Goal: Information Seeking & Learning: Learn about a topic

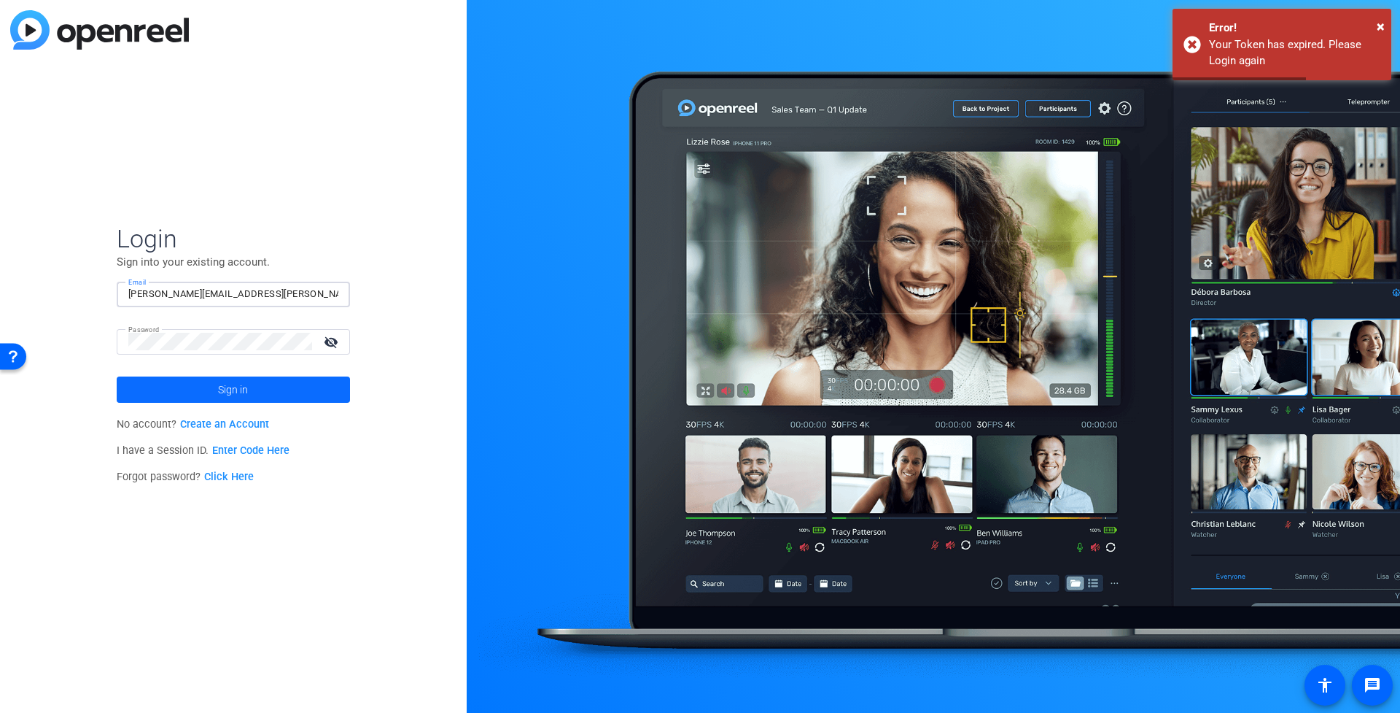
click at [259, 383] on span at bounding box center [233, 389] width 233 height 35
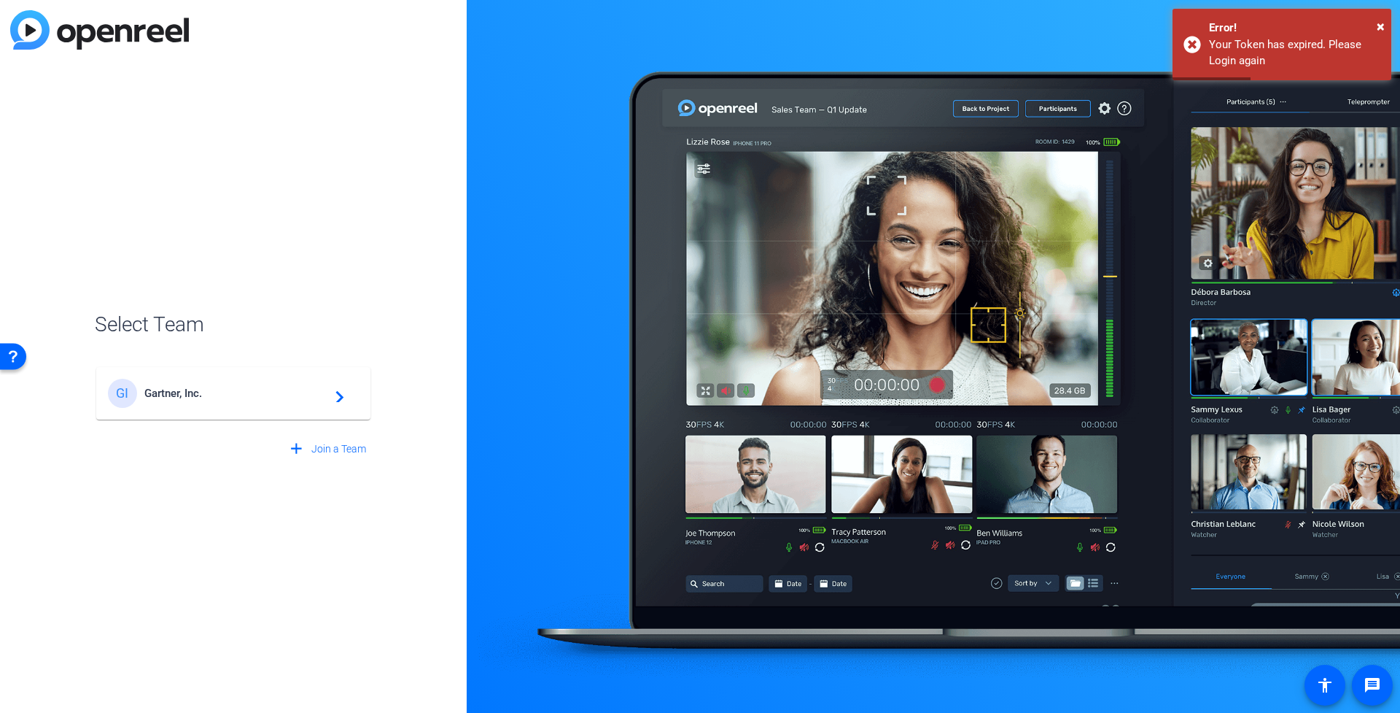
click at [265, 385] on div "GI Gartner, Inc. navigate_next" at bounding box center [233, 393] width 251 height 29
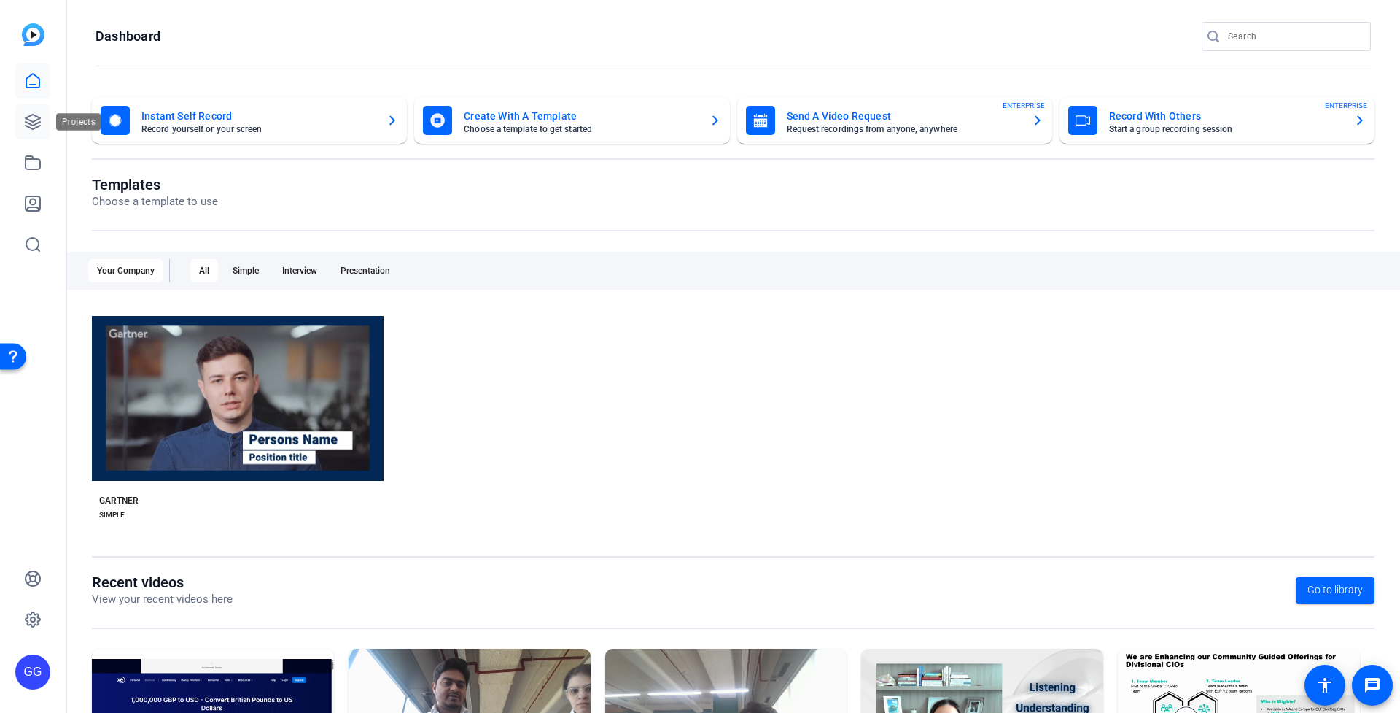
click at [36, 113] on icon at bounding box center [33, 122] width 18 height 18
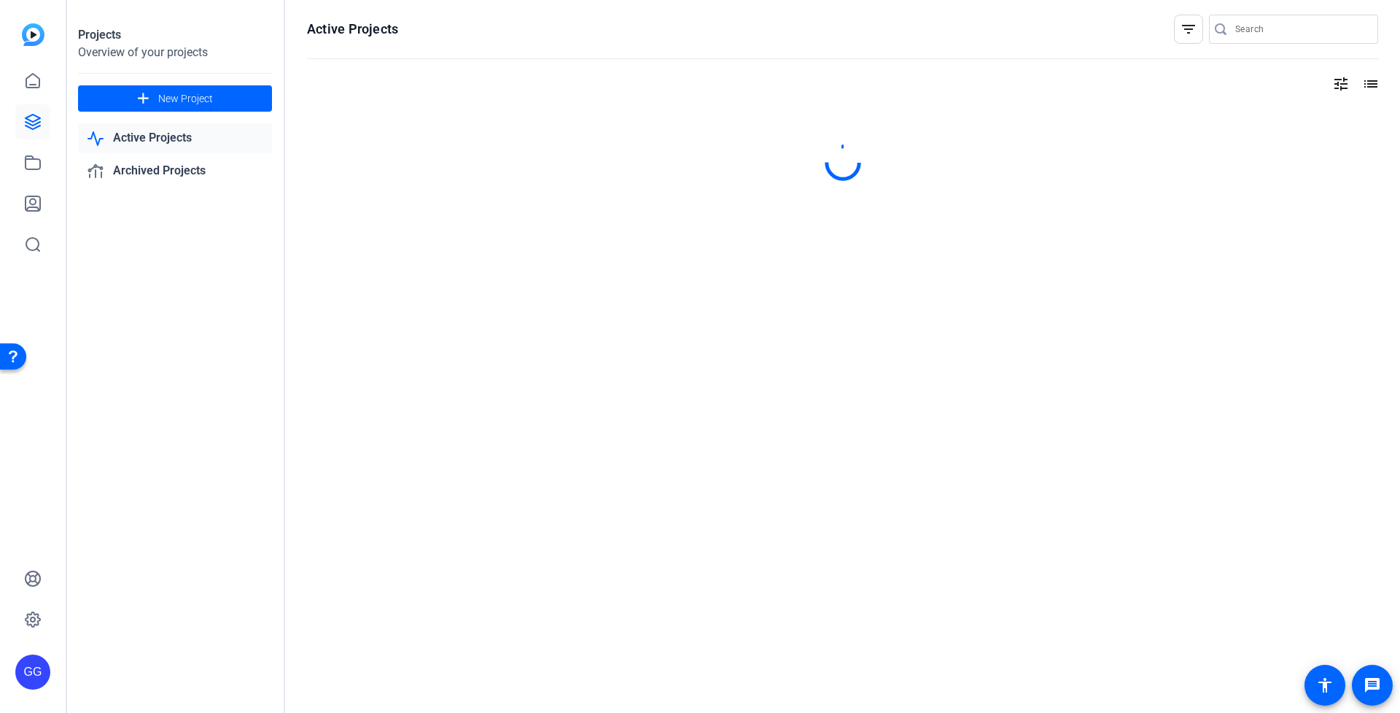
type input "[PERSON_NAME][EMAIL_ADDRESS][PERSON_NAME][PERSON_NAME][DOMAIN_NAME]"
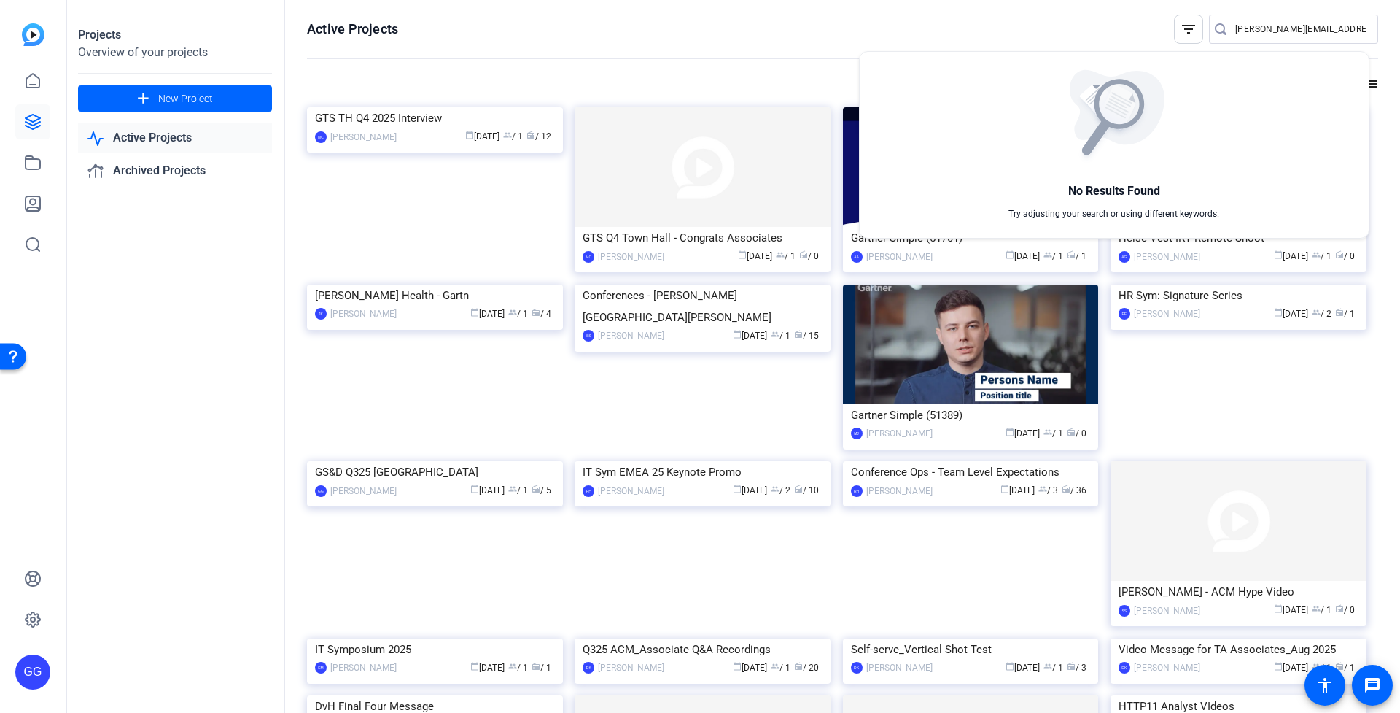
click at [358, 237] on div at bounding box center [700, 356] width 1400 height 713
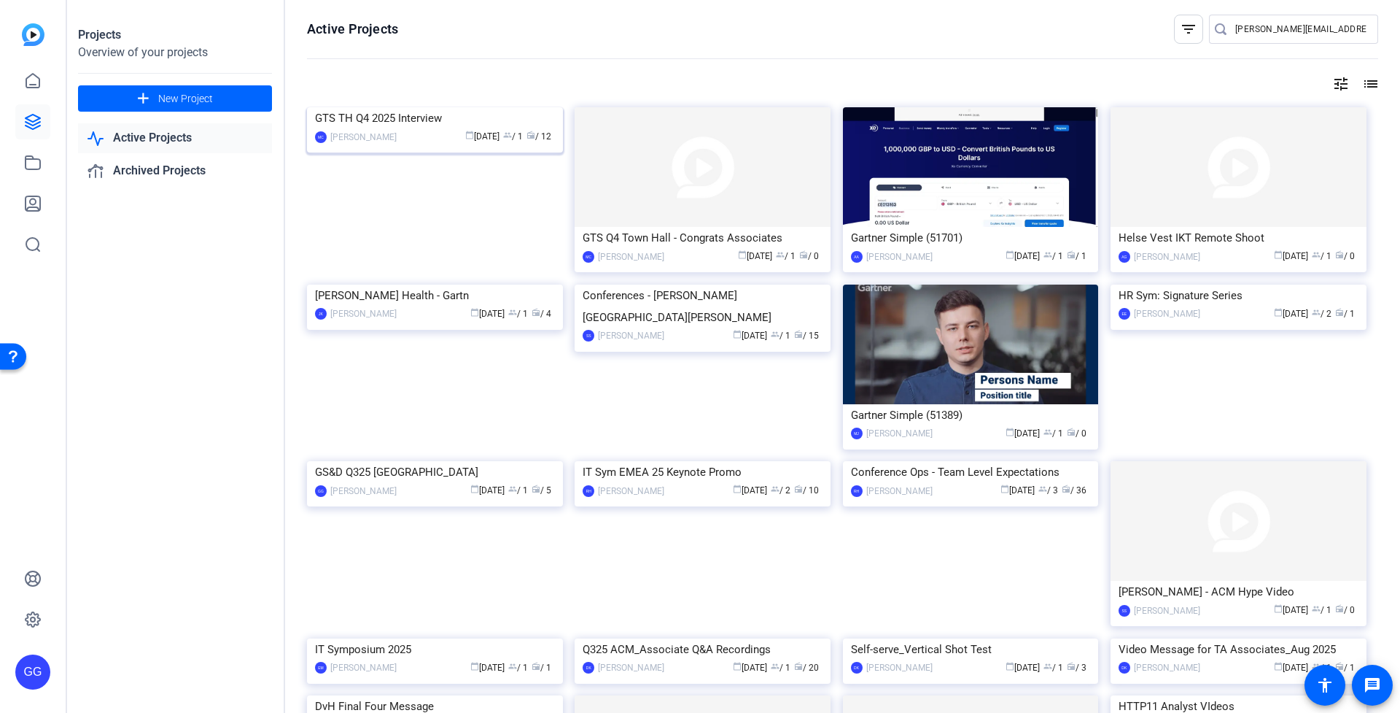
click at [368, 129] on div "GTS TH Q4 2025 Interview" at bounding box center [435, 118] width 240 height 22
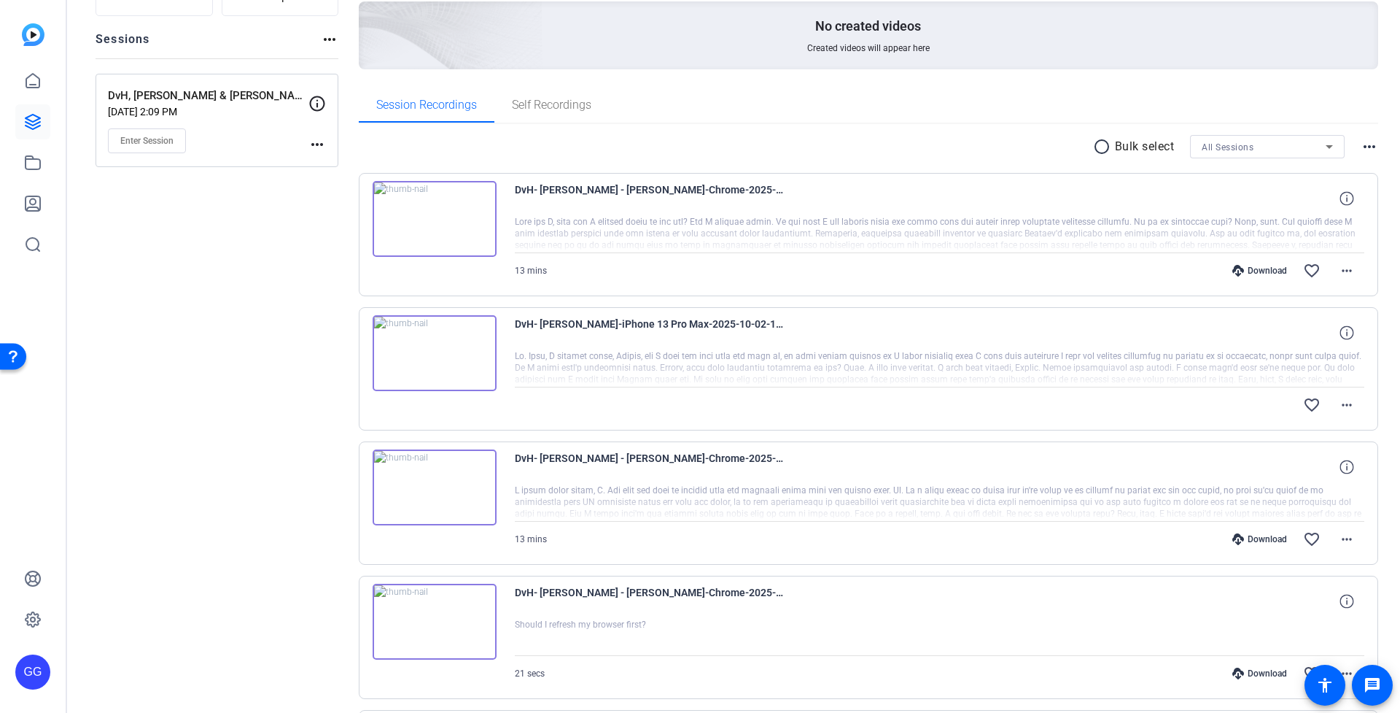
scroll to position [176, 0]
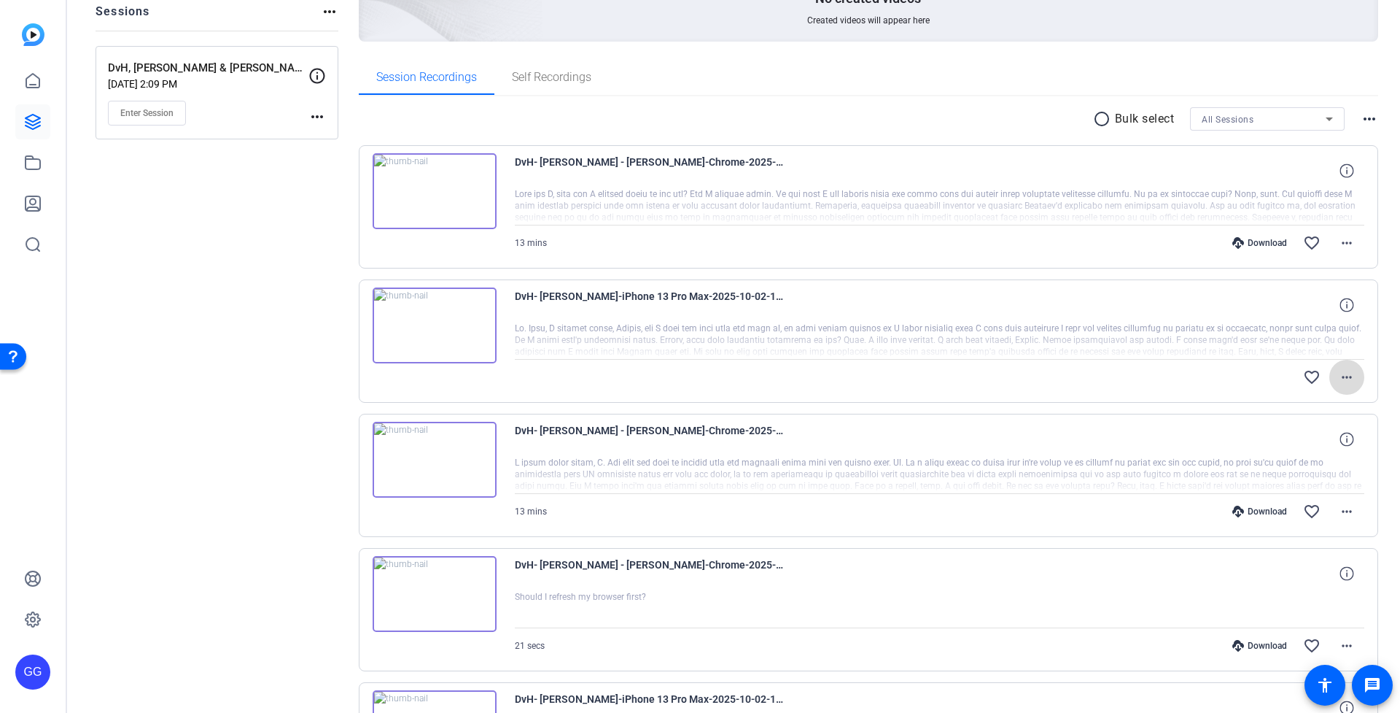
click at [1344, 377] on mat-icon "more_horiz" at bounding box center [1347, 377] width 18 height 18
click at [1343, 377] on div at bounding box center [700, 356] width 1400 height 713
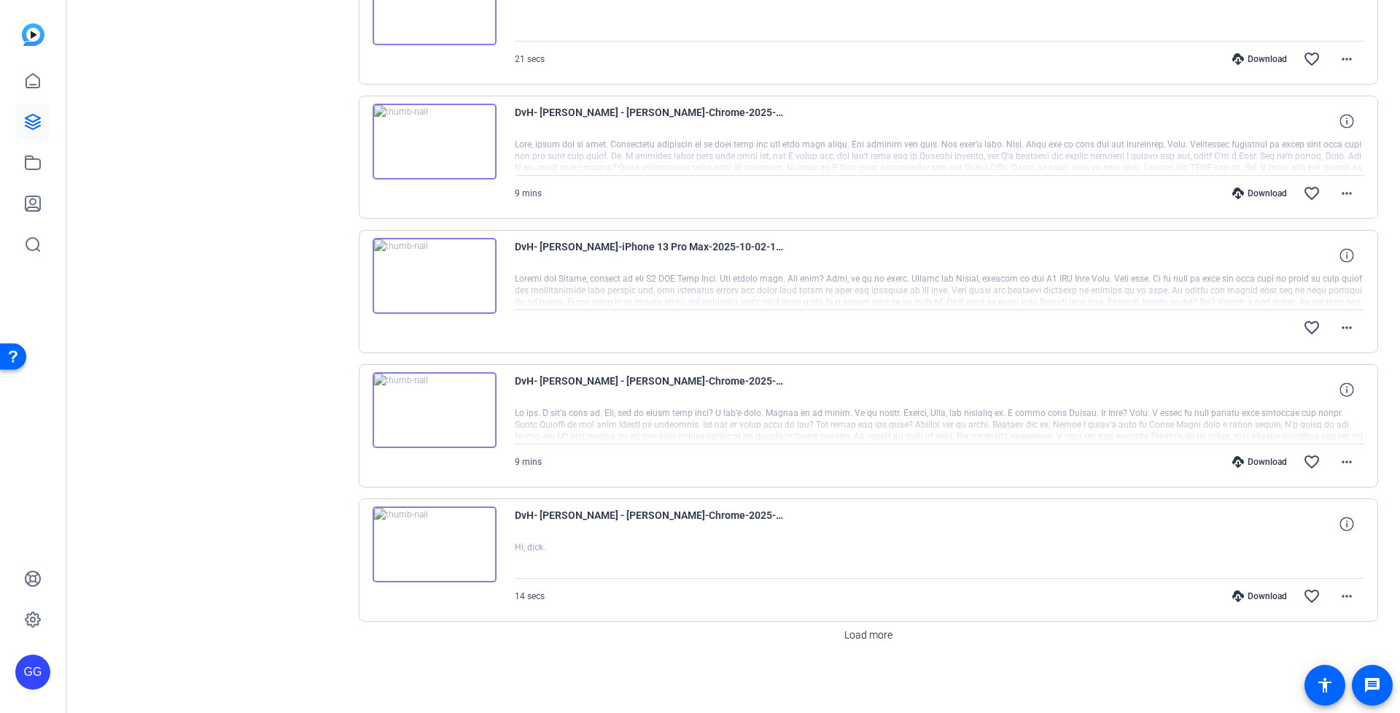
scroll to position [1028, 0]
click at [438, 272] on img at bounding box center [435, 278] width 124 height 76
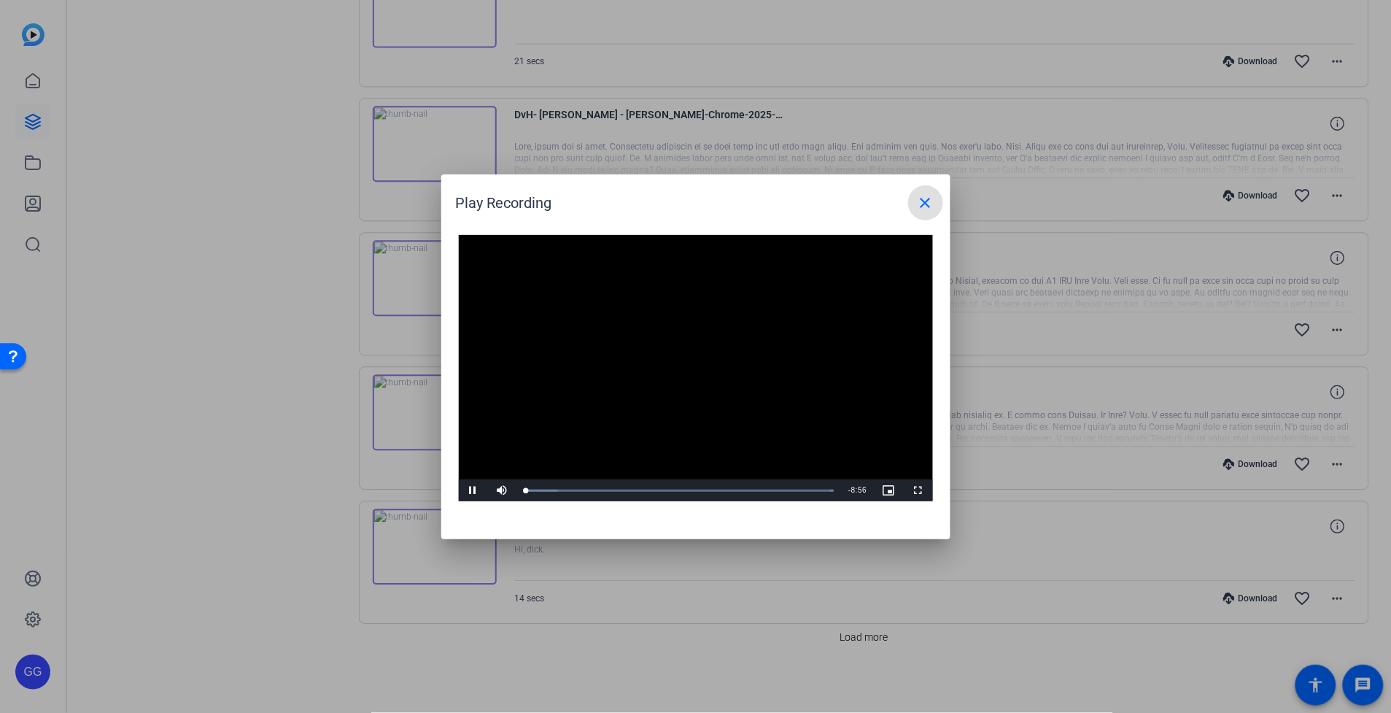
click at [935, 198] on span at bounding box center [925, 202] width 35 height 35
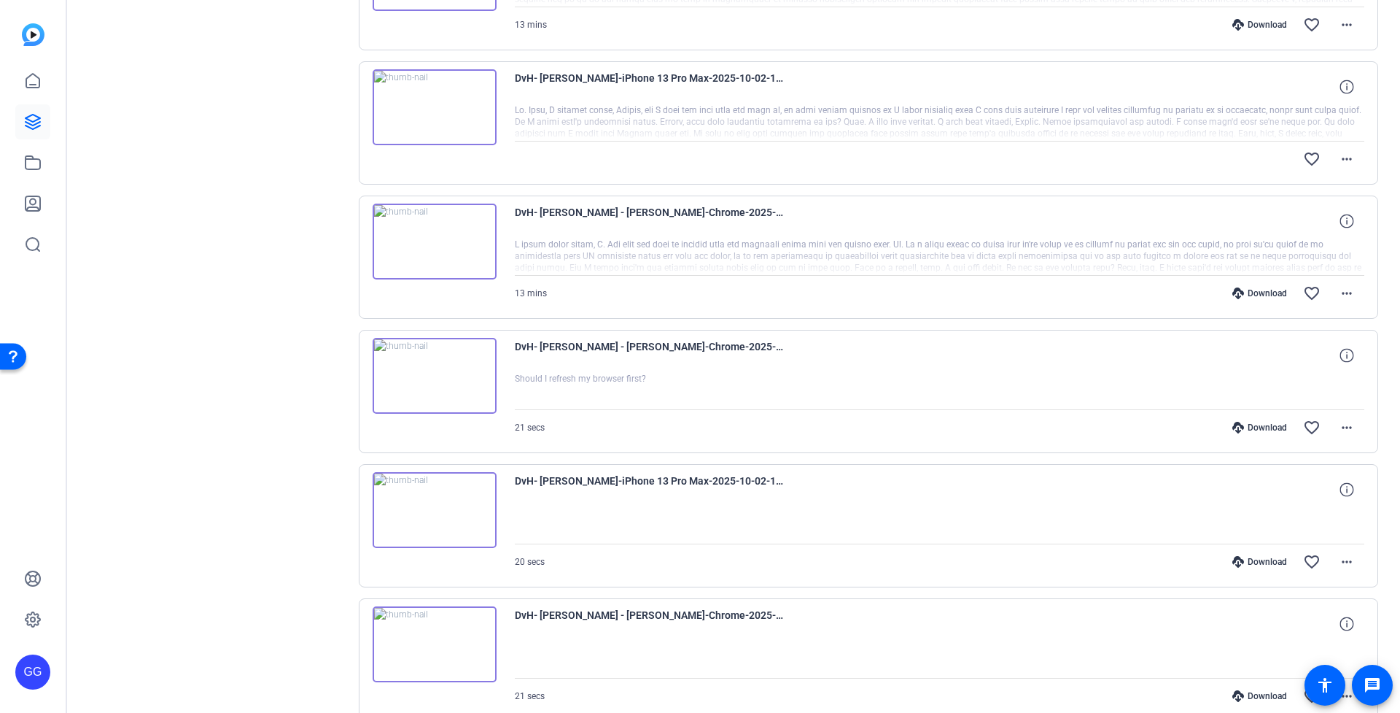
scroll to position [206, 0]
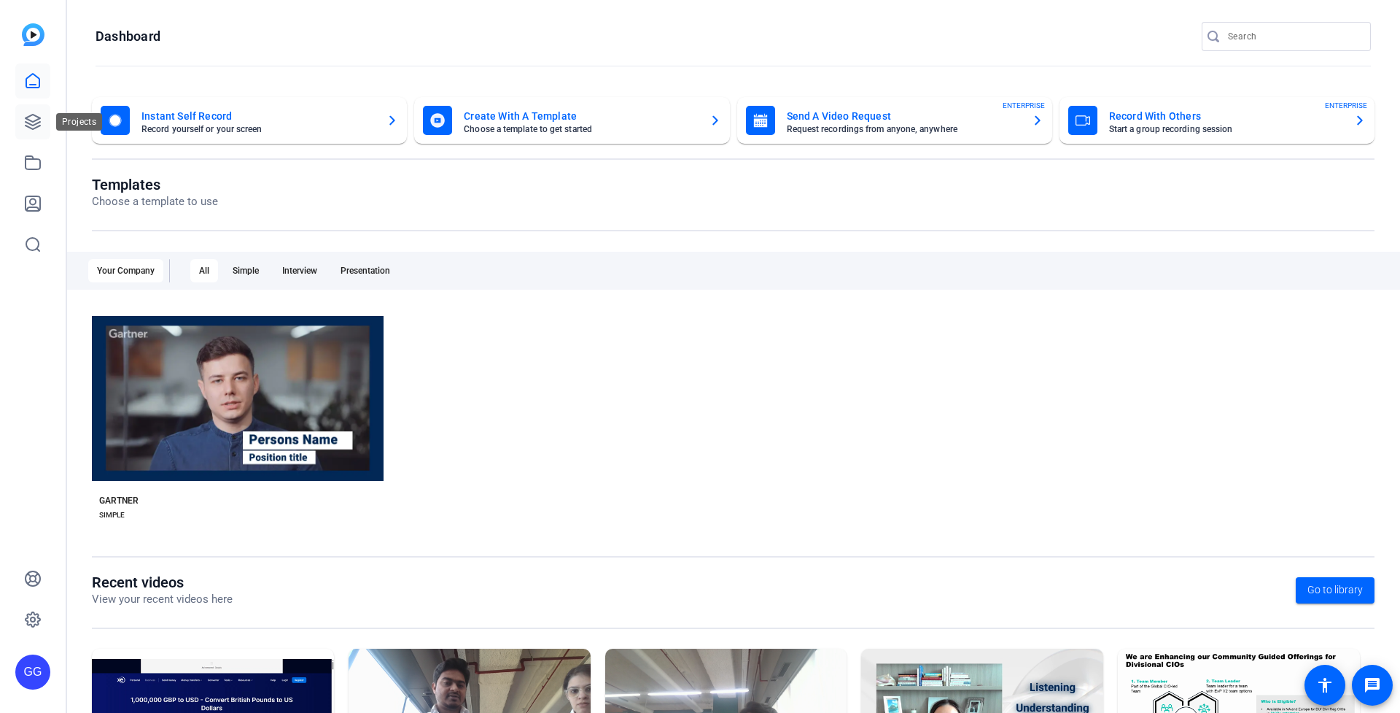
click at [27, 121] on icon at bounding box center [33, 122] width 18 height 18
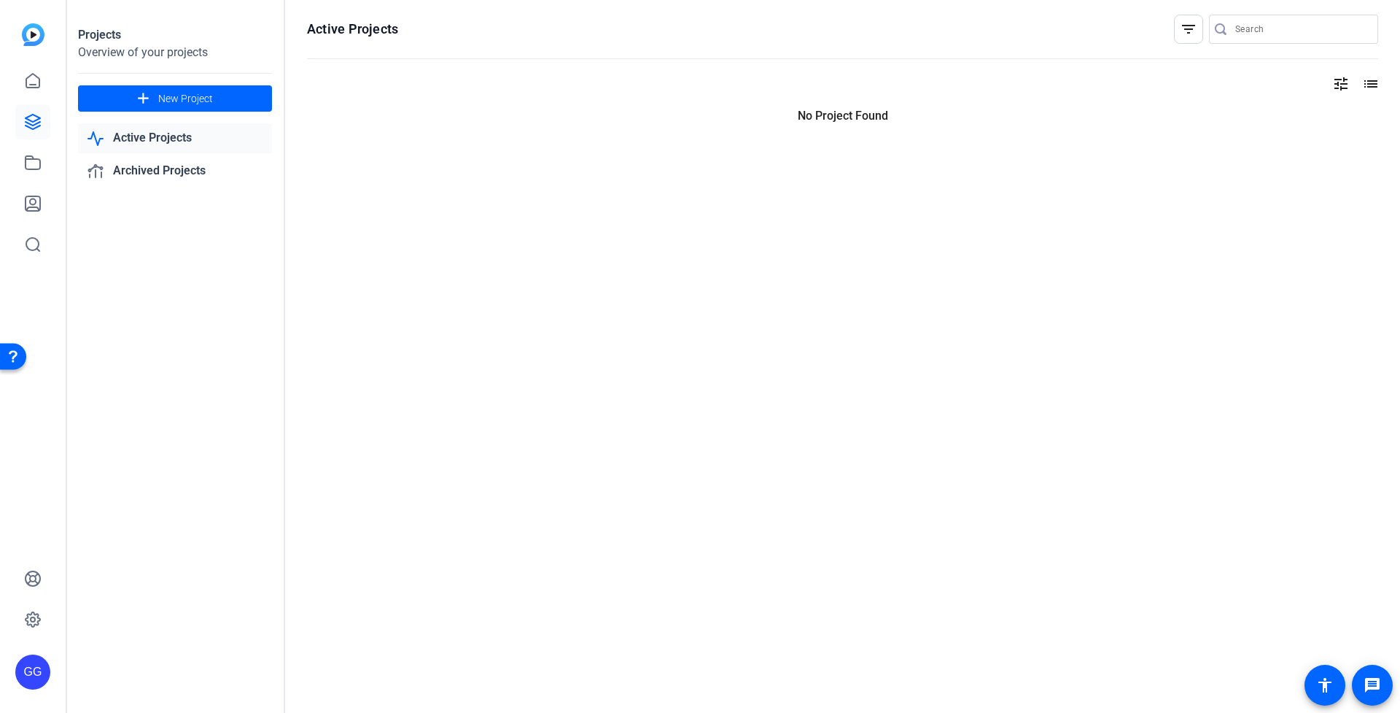
type input "[PERSON_NAME][EMAIL_ADDRESS][PERSON_NAME][PERSON_NAME][DOMAIN_NAME]"
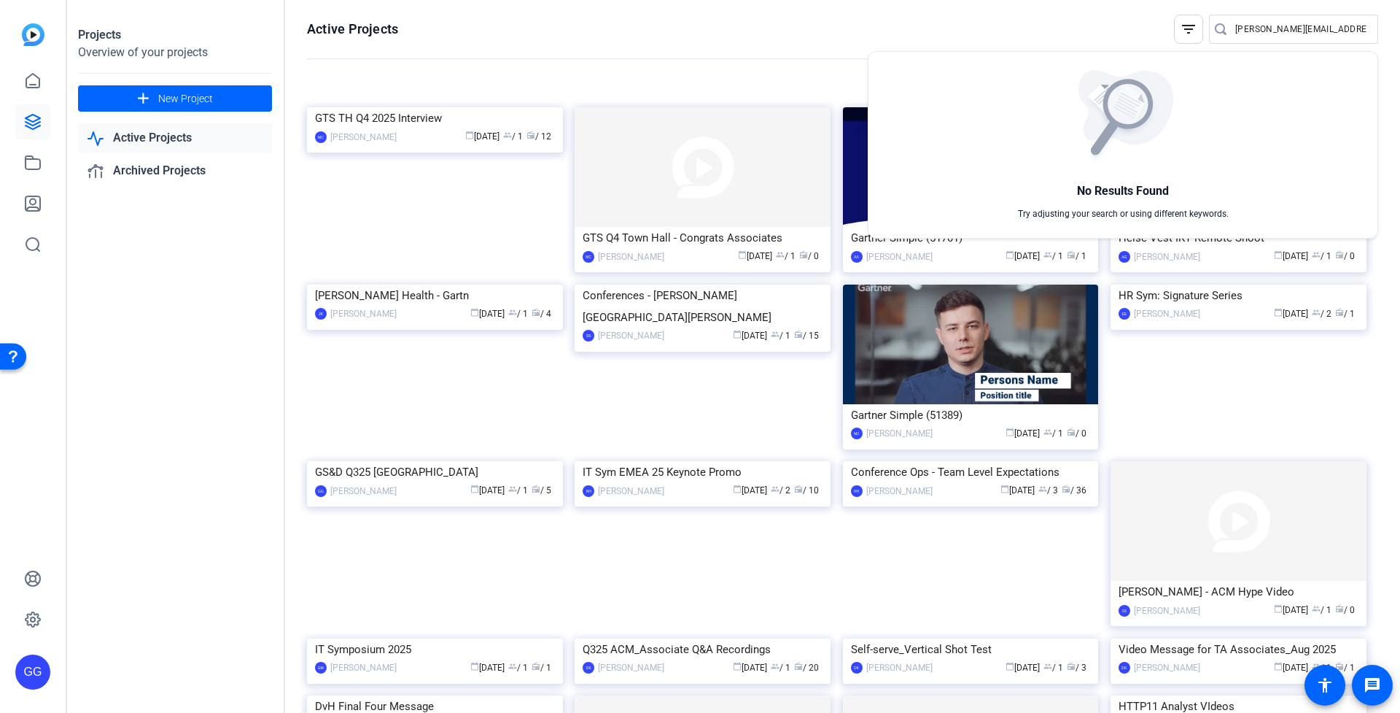
click at [441, 242] on div at bounding box center [700, 356] width 1400 height 713
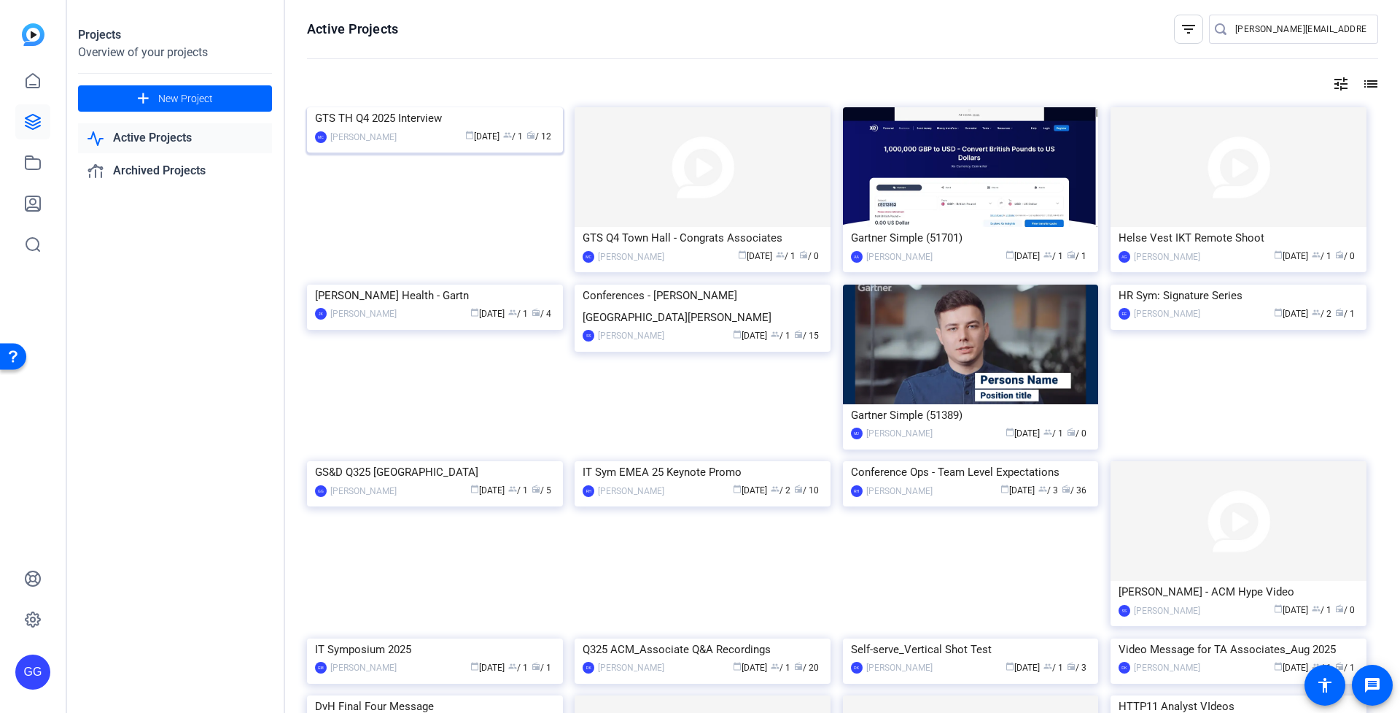
click at [409, 129] on div "GTS TH Q4 2025 Interview" at bounding box center [435, 118] width 240 height 22
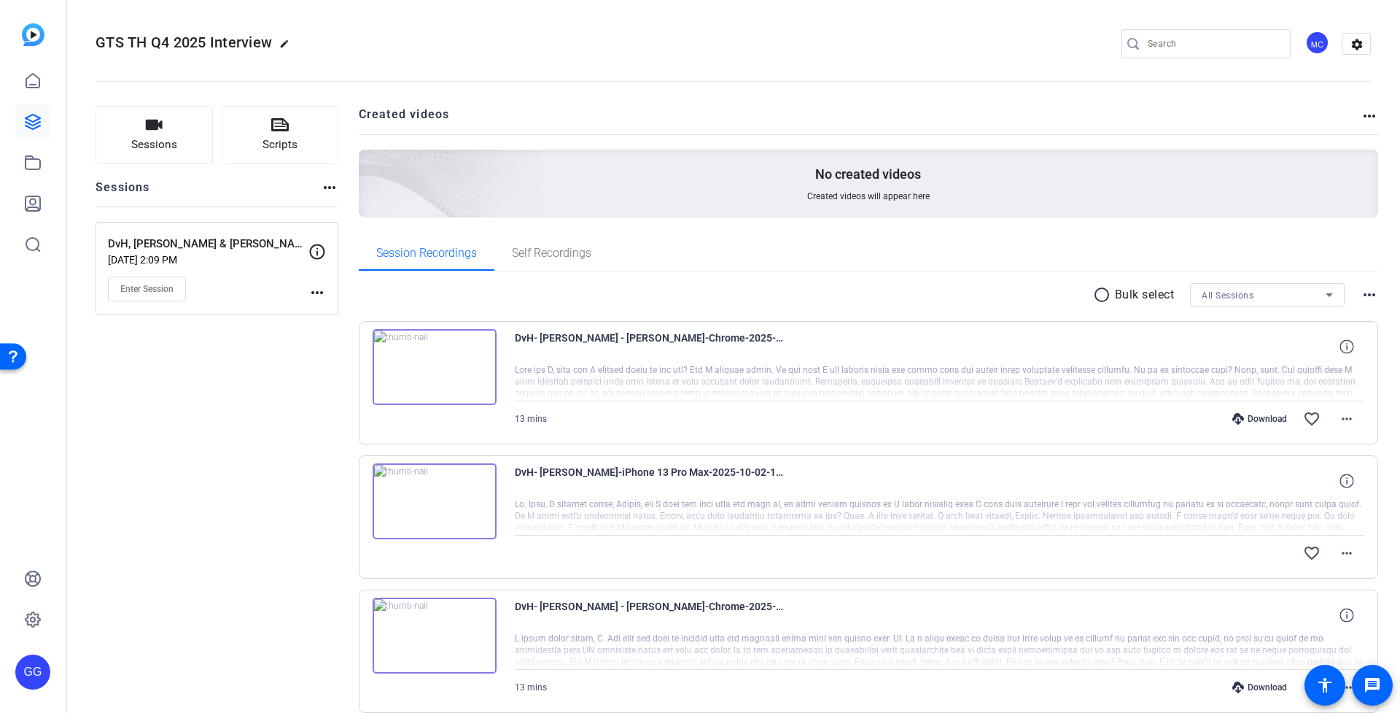
scroll to position [275, 0]
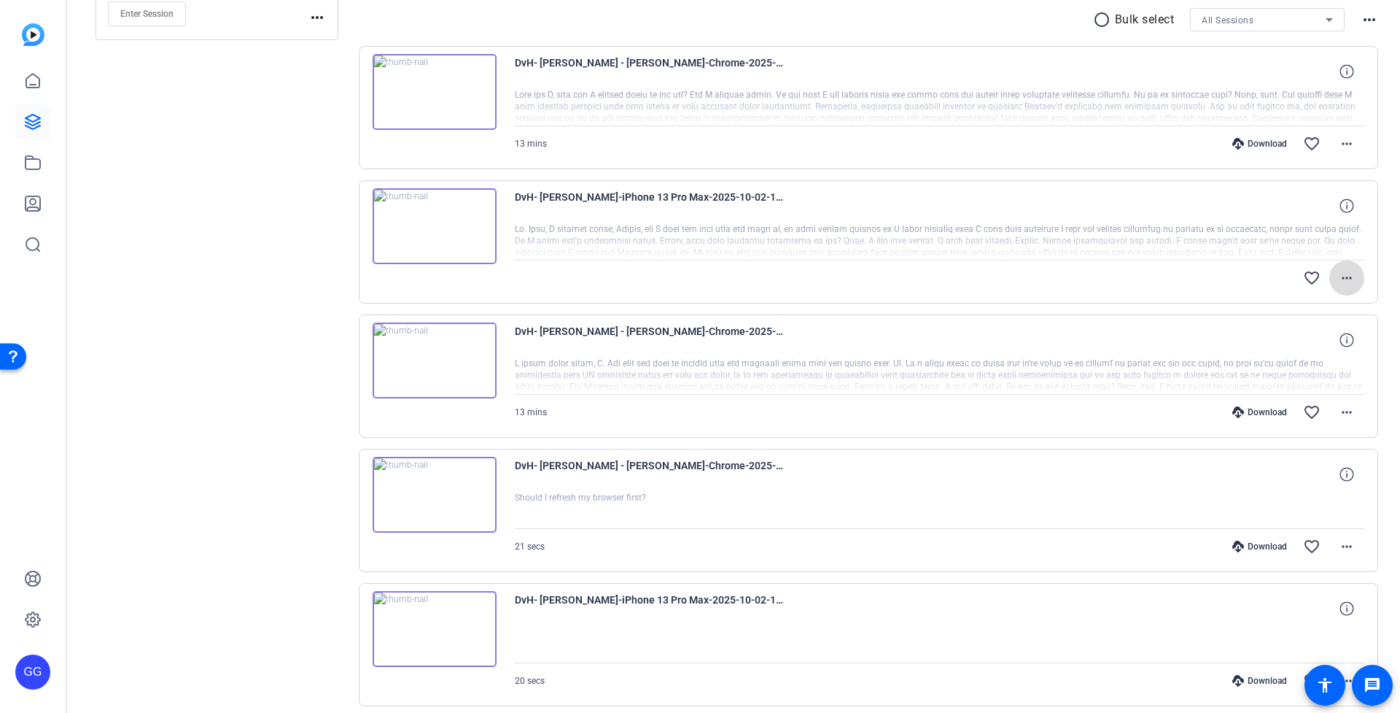
click at [1339, 284] on mat-icon "more_horiz" at bounding box center [1347, 278] width 18 height 18
click at [651, 255] on div at bounding box center [700, 356] width 1400 height 713
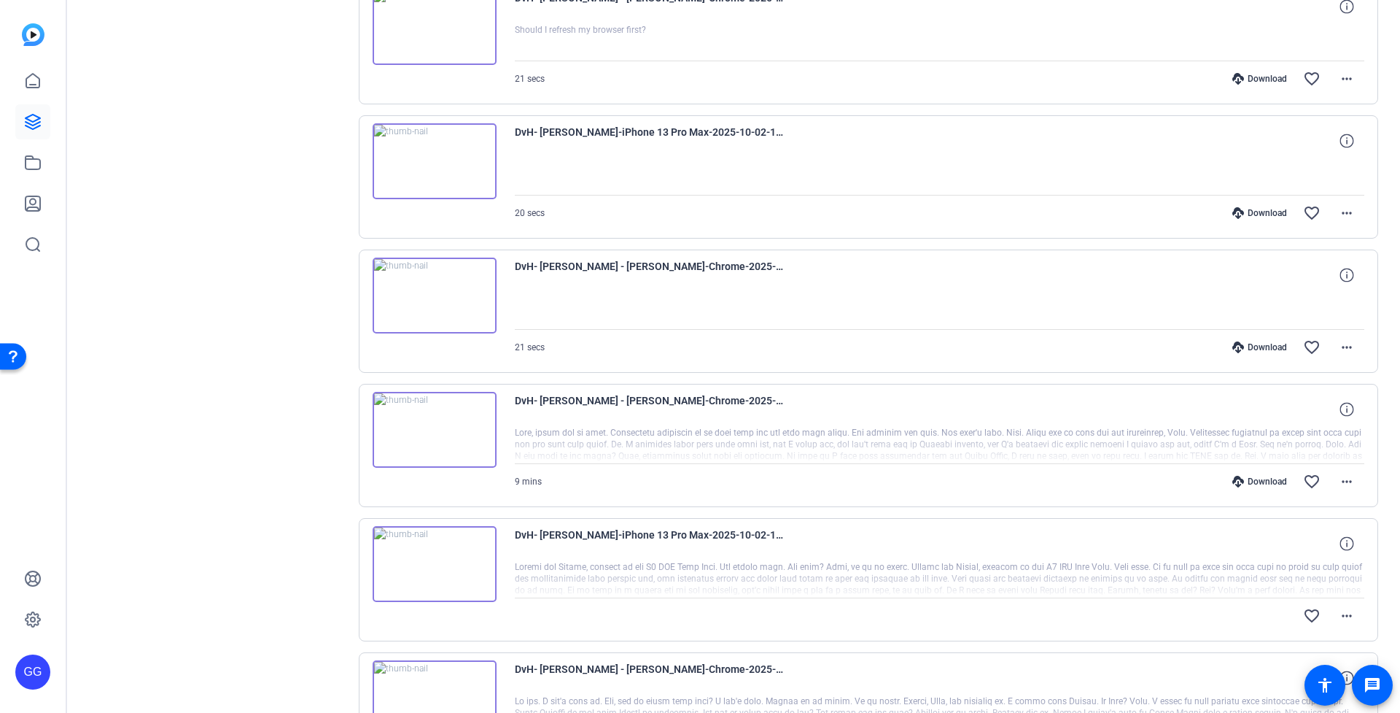
scroll to position [1031, 0]
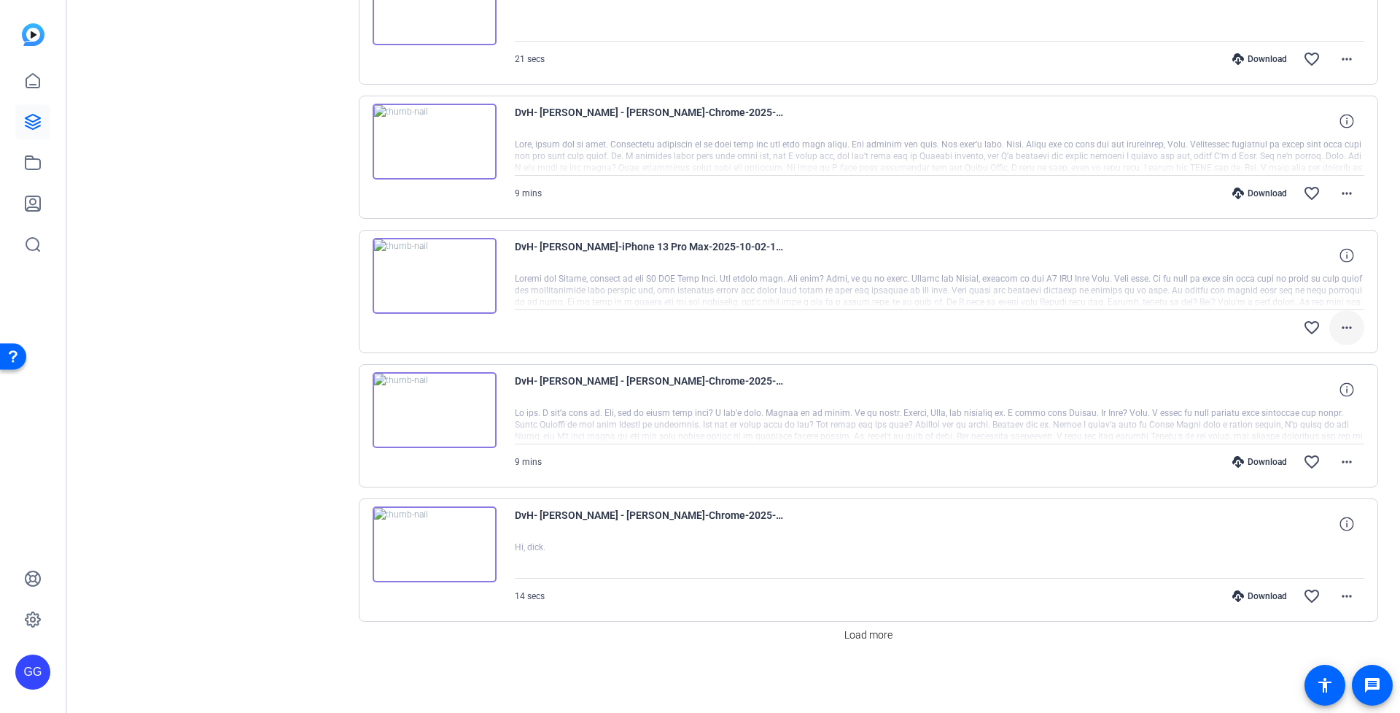
click at [1338, 322] on mat-icon "more_horiz" at bounding box center [1347, 328] width 18 height 18
click at [1143, 298] on div at bounding box center [700, 356] width 1400 height 713
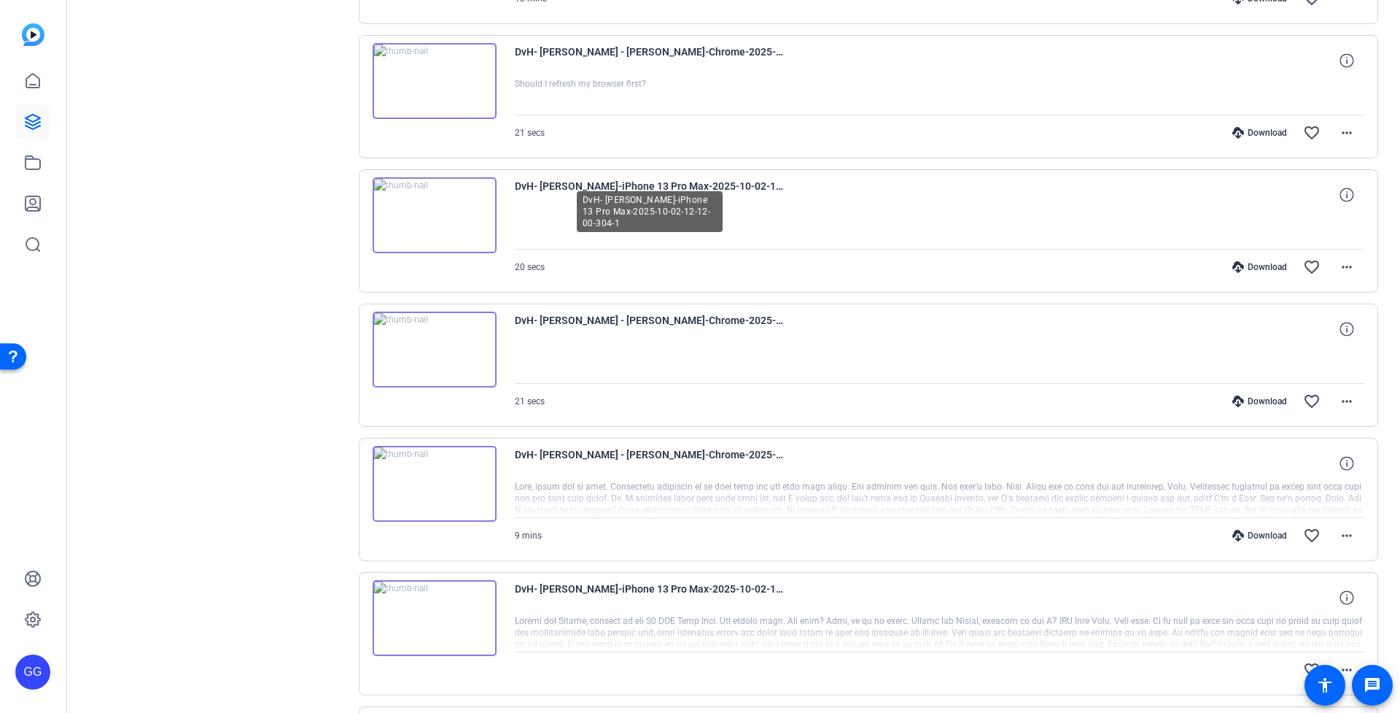
scroll to position [0, 0]
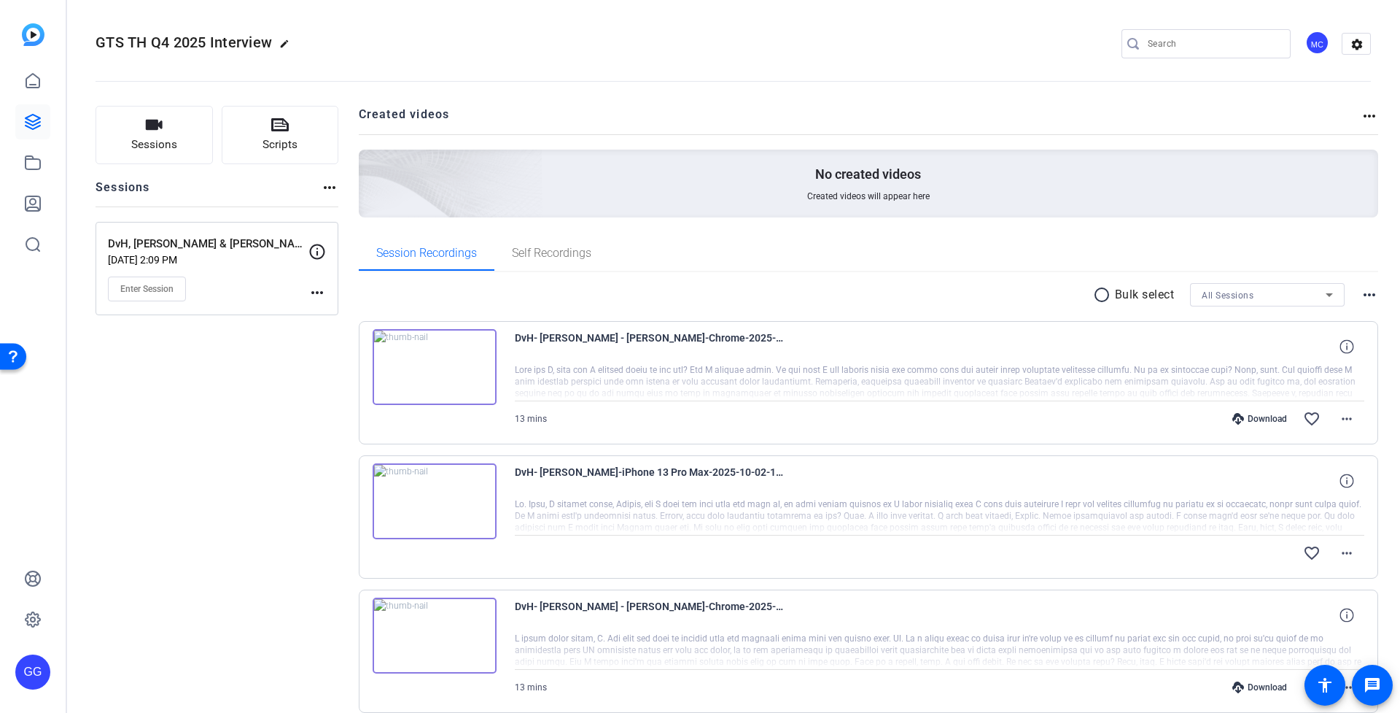
click at [324, 296] on mat-icon "more_horiz" at bounding box center [318, 293] width 18 height 18
click at [260, 359] on div at bounding box center [700, 356] width 1400 height 713
click at [208, 243] on p "DvH, [PERSON_NAME] & [PERSON_NAME]" at bounding box center [208, 244] width 201 height 17
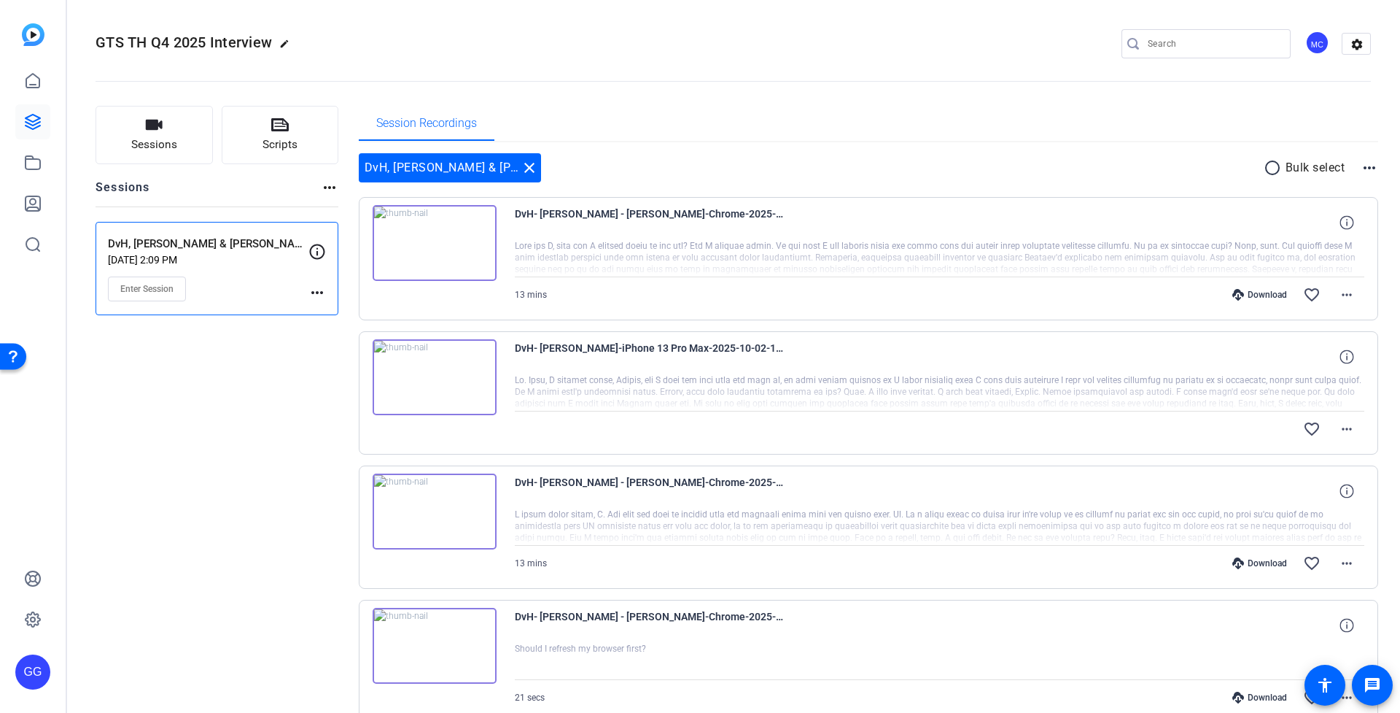
click at [931, 385] on div at bounding box center [940, 392] width 850 height 36
click at [1358, 418] on div "DvH- [PERSON_NAME]-iPhone 13 Pro Max-2025-10-02-12-22-35-246-1 favorite_border …" at bounding box center [869, 392] width 1020 height 123
click at [1352, 420] on span at bounding box center [1347, 428] width 35 height 35
click at [951, 424] on div at bounding box center [700, 356] width 1400 height 713
click at [453, 376] on img at bounding box center [435, 377] width 124 height 76
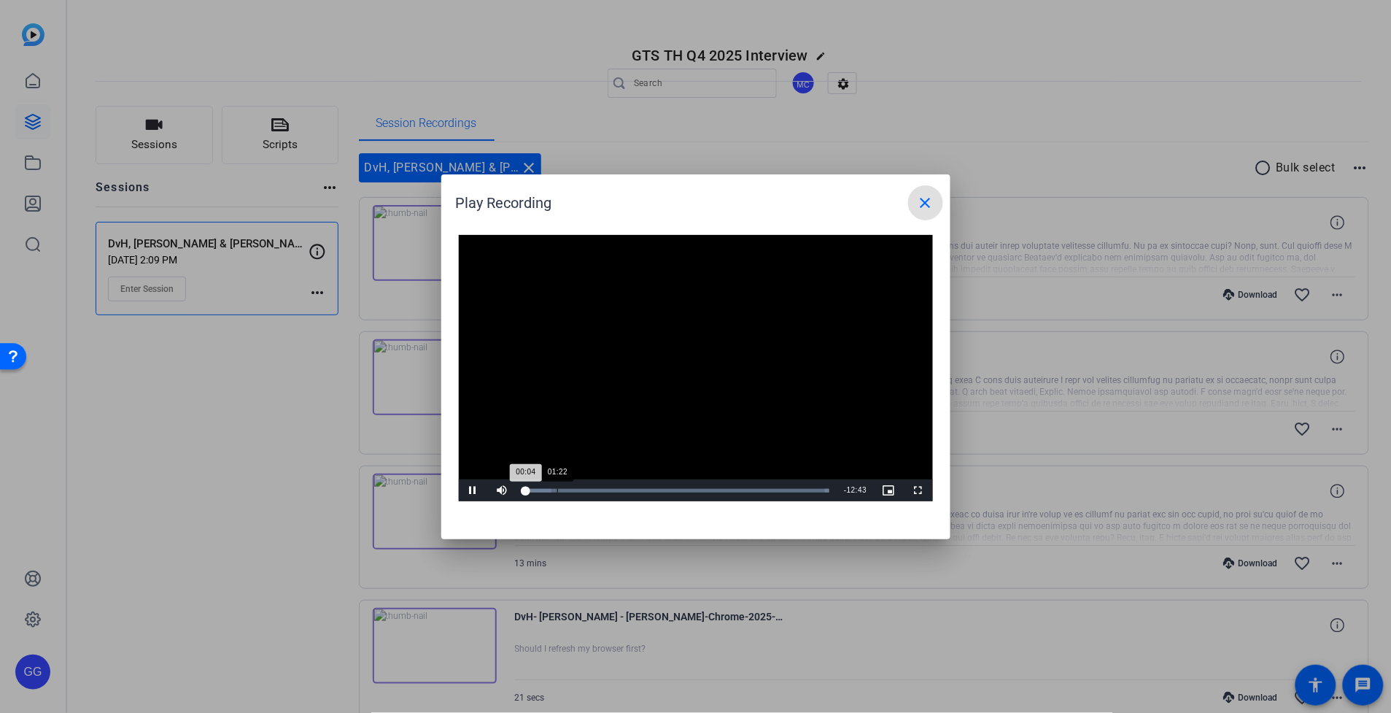
click at [557, 494] on div "Loaded : 100.00% 01:22 00:04" at bounding box center [677, 490] width 320 height 22
drag, startPoint x: 593, startPoint y: 490, endPoint x: 607, endPoint y: 490, distance: 13.9
click at [594, 490] on div "Loaded : 100.00% 02:55 01:23" at bounding box center [677, 491] width 306 height 4
click at [939, 199] on span at bounding box center [925, 202] width 35 height 35
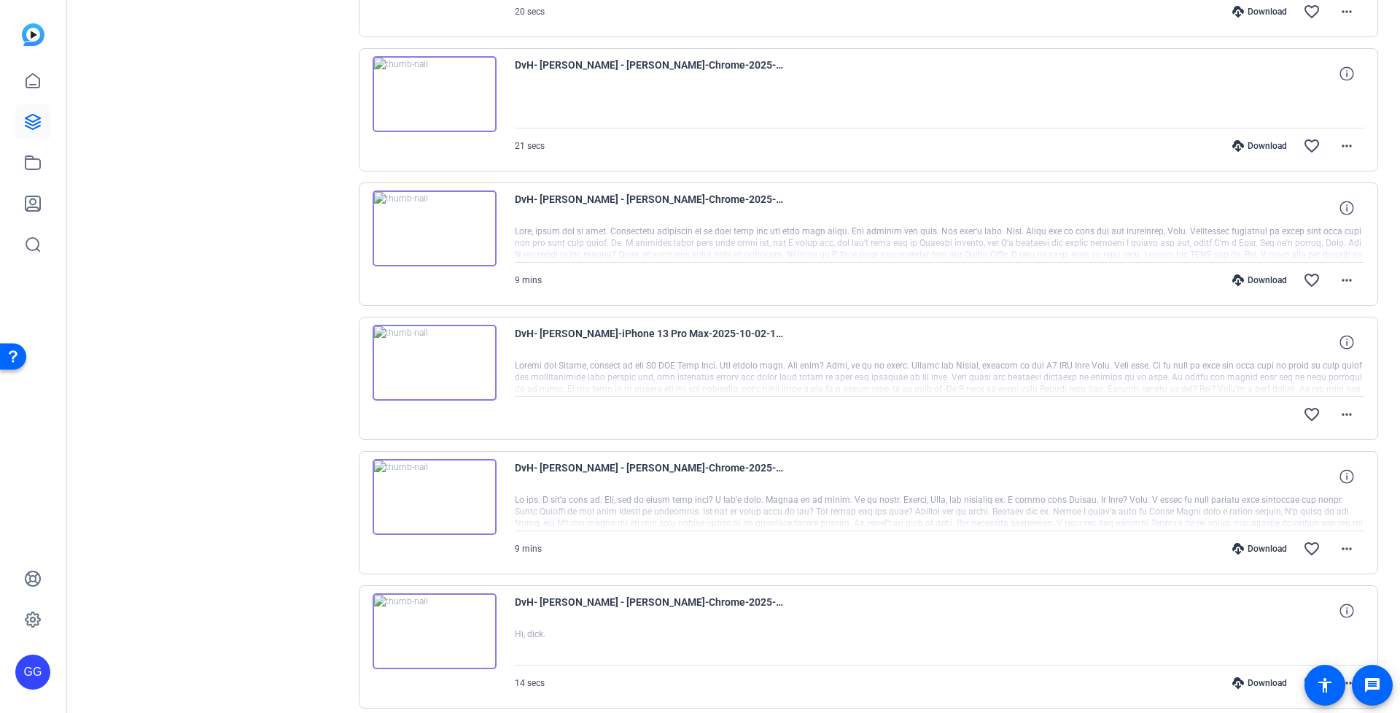
scroll to position [826, 0]
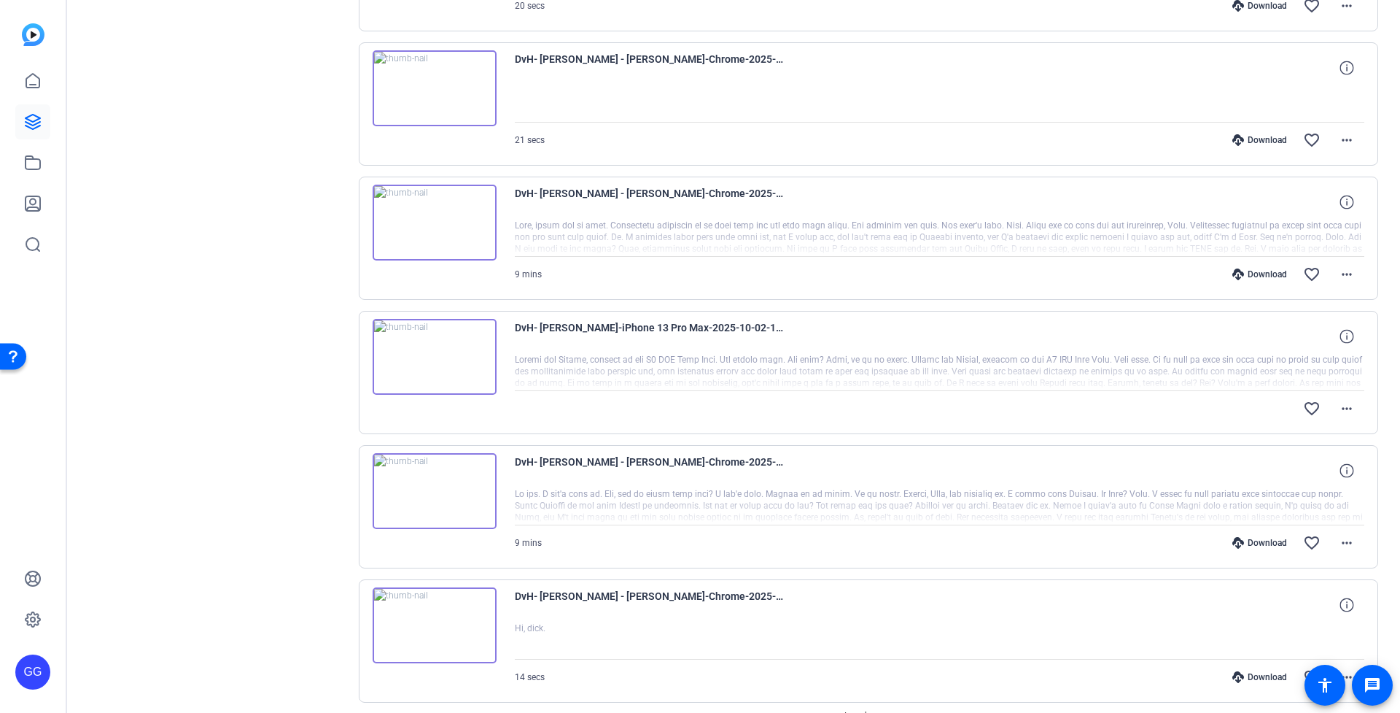
click at [435, 353] on img at bounding box center [435, 357] width 124 height 76
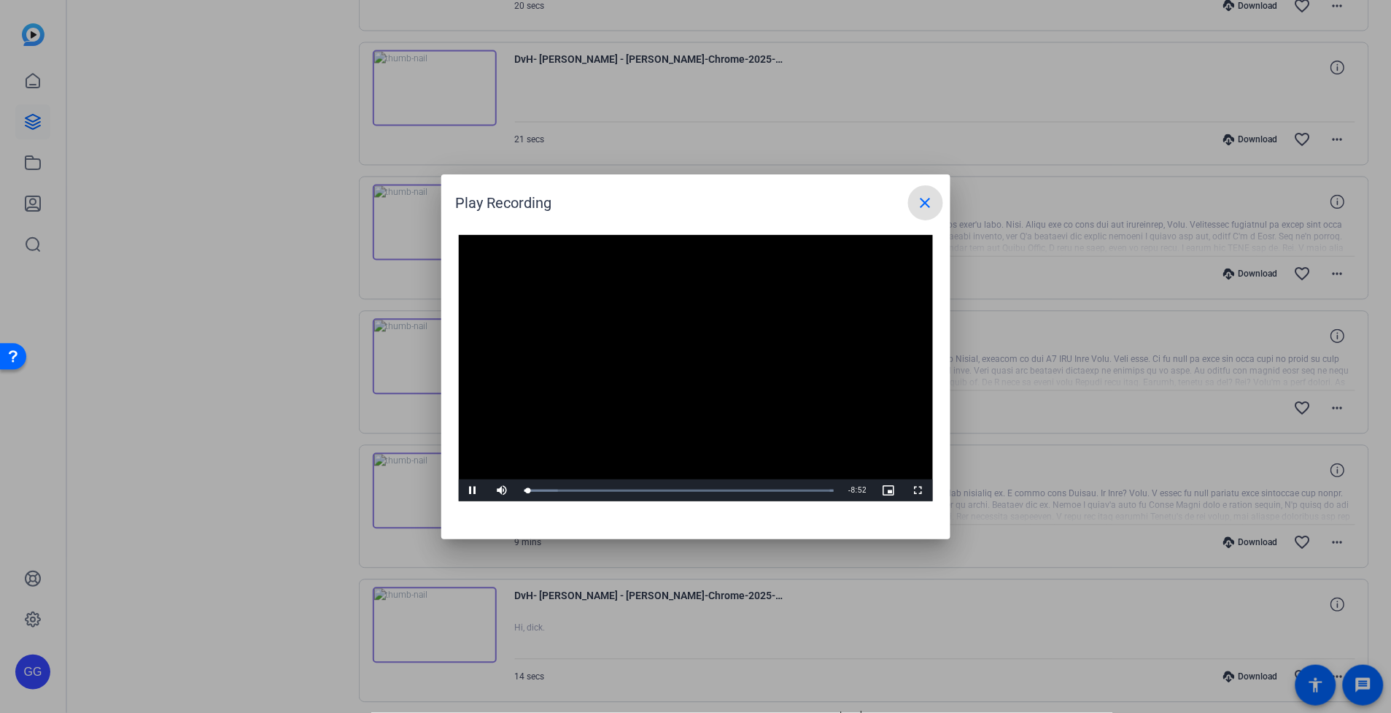
click at [931, 195] on mat-icon "close" at bounding box center [926, 203] width 18 height 18
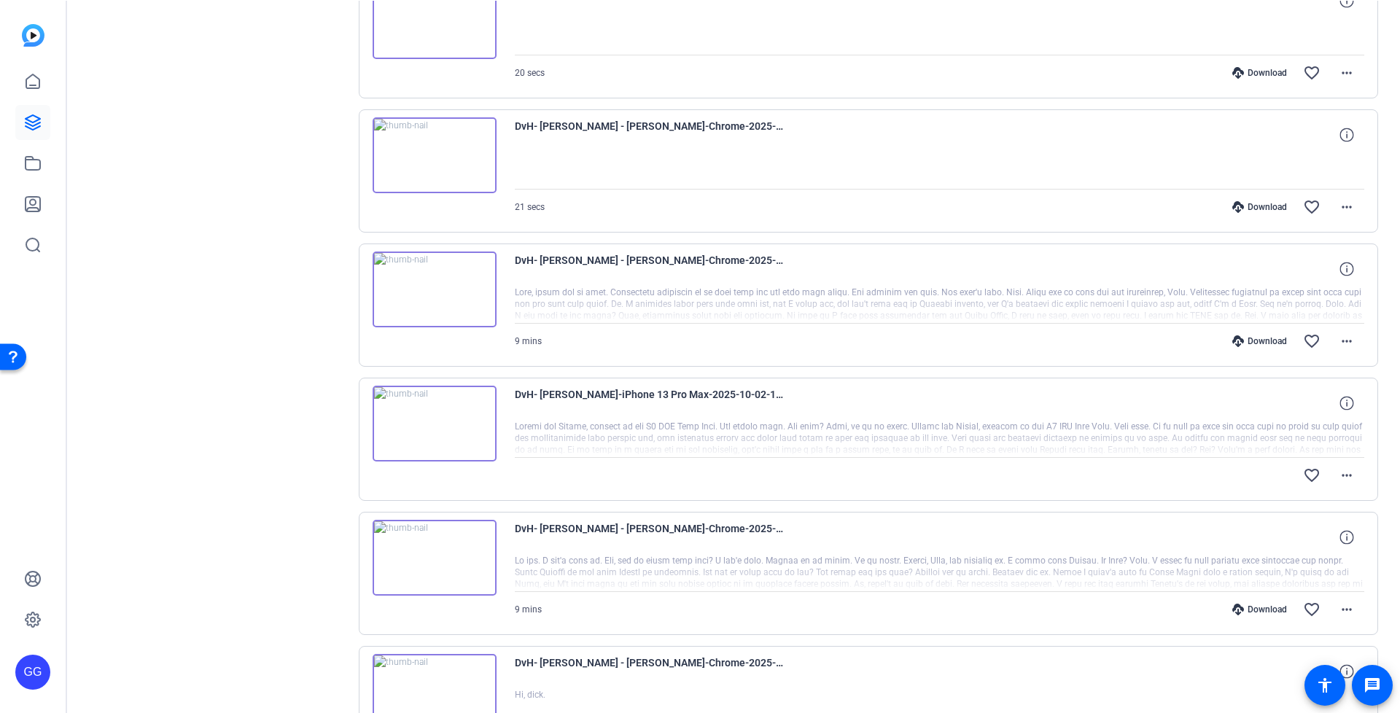
scroll to position [760, 0]
click at [1349, 475] on span at bounding box center [1347, 474] width 35 height 35
click at [1346, 476] on div at bounding box center [700, 356] width 1400 height 713
click at [1344, 476] on mat-icon "more_horiz" at bounding box center [1347, 474] width 18 height 18
click at [1344, 476] on div at bounding box center [700, 356] width 1400 height 713
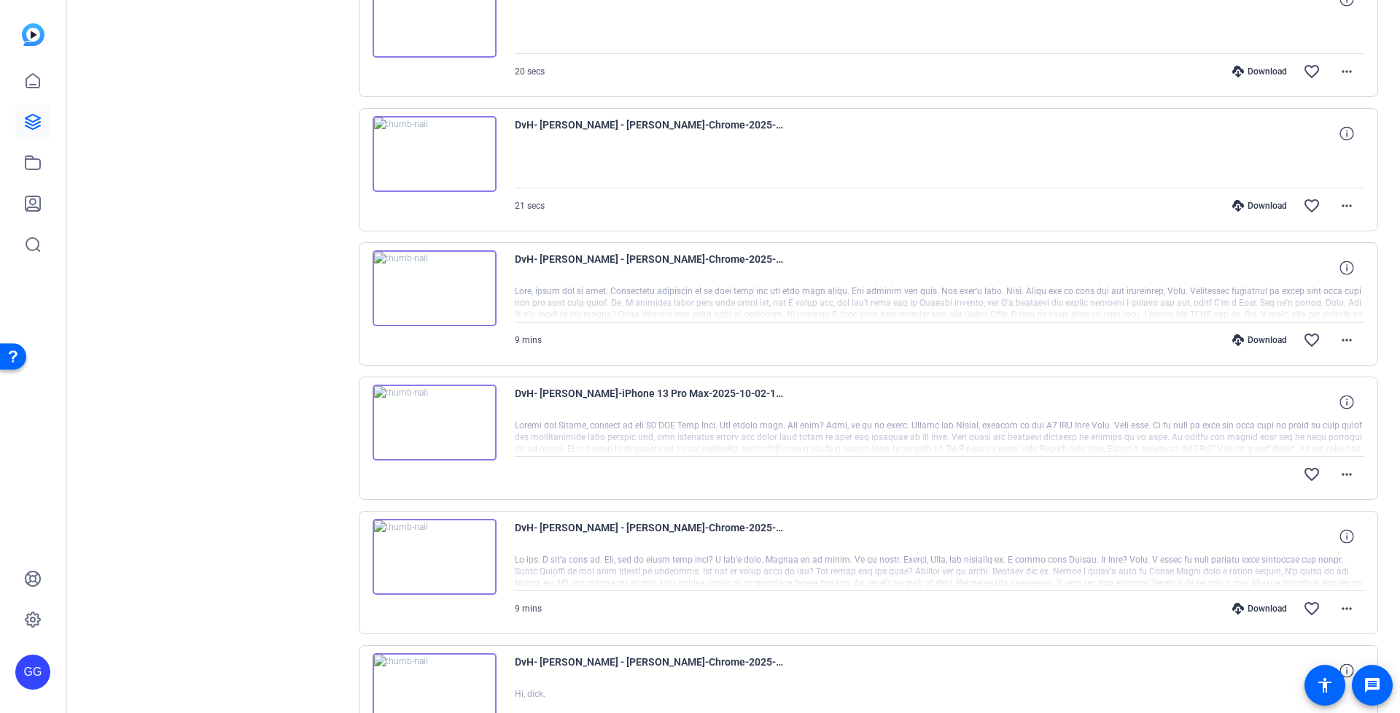
click at [257, 295] on div "Sessions Scripts Sessions more_horiz DvH, [PERSON_NAME] & [PERSON_NAME] [DATE] …" at bounding box center [217, 93] width 243 height 1495
